Goal: Find contact information

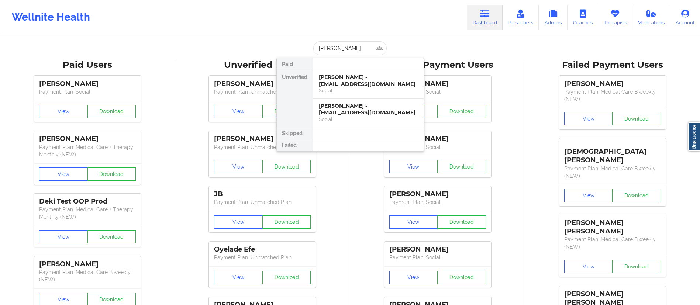
type input "noah me"
click at [339, 78] on div "[PERSON_NAME] - [EMAIL_ADDRESS][DOMAIN_NAME]" at bounding box center [368, 81] width 99 height 14
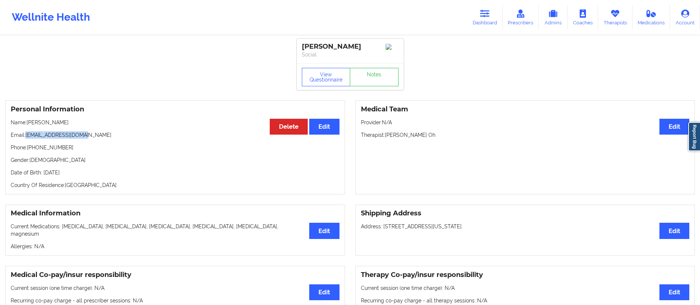
drag, startPoint x: 27, startPoint y: 138, endPoint x: 128, endPoint y: 139, distance: 101.2
click at [128, 139] on p "Email: [EMAIL_ADDRESS][DOMAIN_NAME]" at bounding box center [175, 134] width 329 height 7
copy p "[EMAIL_ADDRESS][DOMAIN_NAME]"
click at [480, 21] on link "Dashboard" at bounding box center [484, 17] width 35 height 24
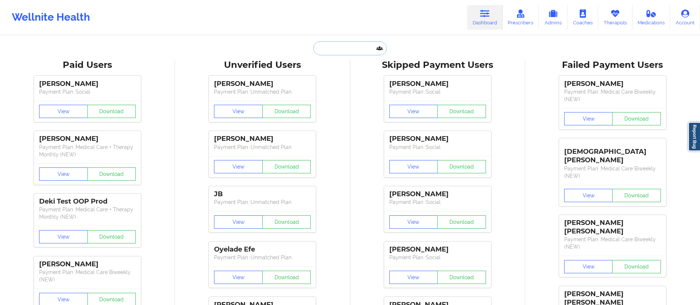
click at [346, 48] on input "text" at bounding box center [349, 48] width 73 height 14
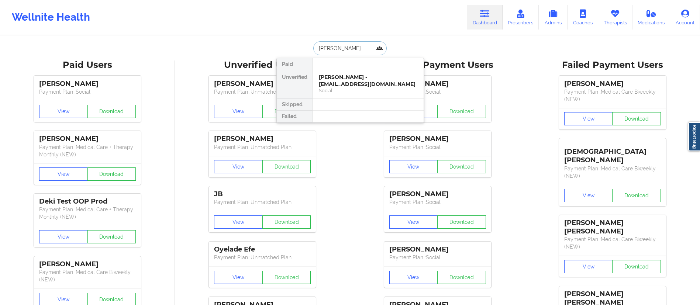
type input "[PERSON_NAME]"
click at [357, 85] on div "[PERSON_NAME] - [EMAIL_ADDRESS][DOMAIN_NAME]" at bounding box center [368, 81] width 99 height 14
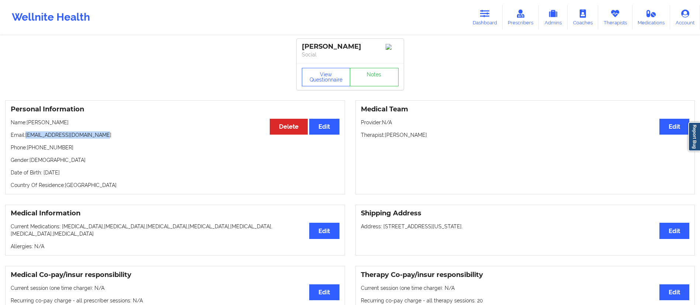
drag, startPoint x: 27, startPoint y: 137, endPoint x: 123, endPoint y: 135, distance: 95.6
click at [123, 135] on p "Email: [EMAIL_ADDRESS][DOMAIN_NAME]" at bounding box center [175, 134] width 329 height 7
copy p "[EMAIL_ADDRESS][DOMAIN_NAME]"
